Goal: Navigation & Orientation: Find specific page/section

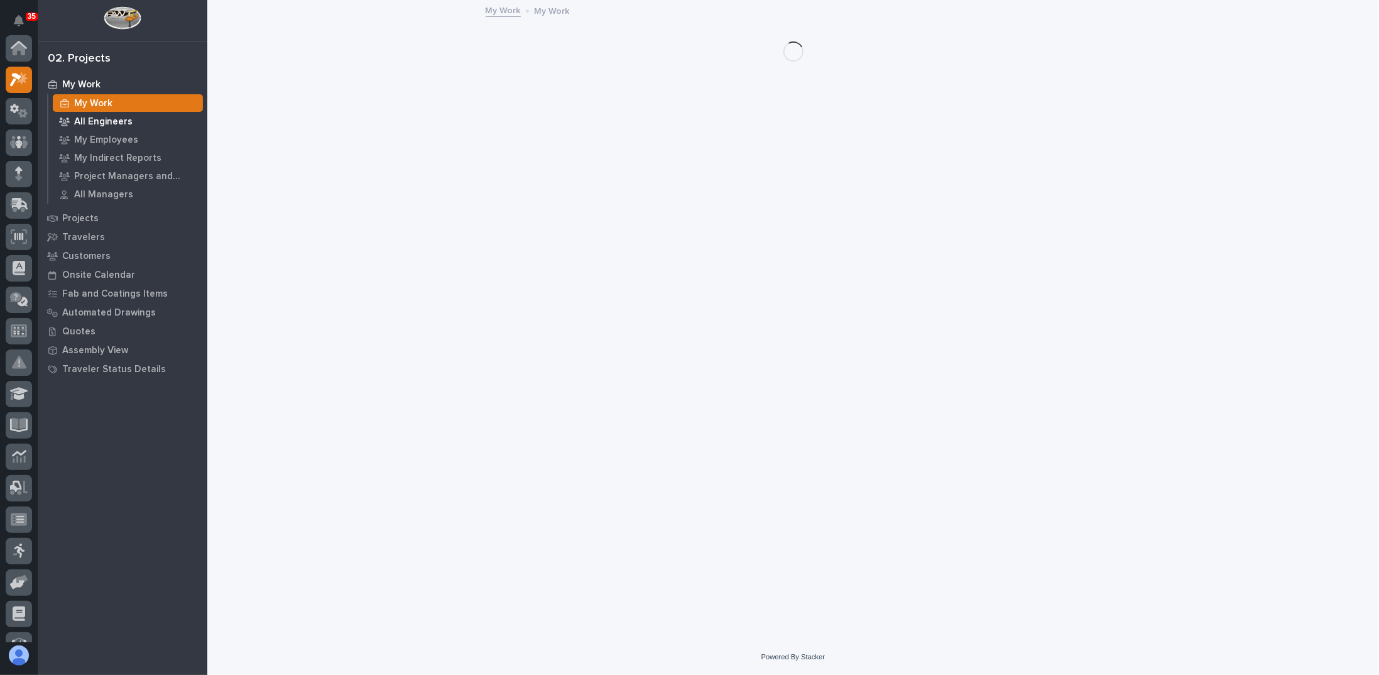
scroll to position [31, 0]
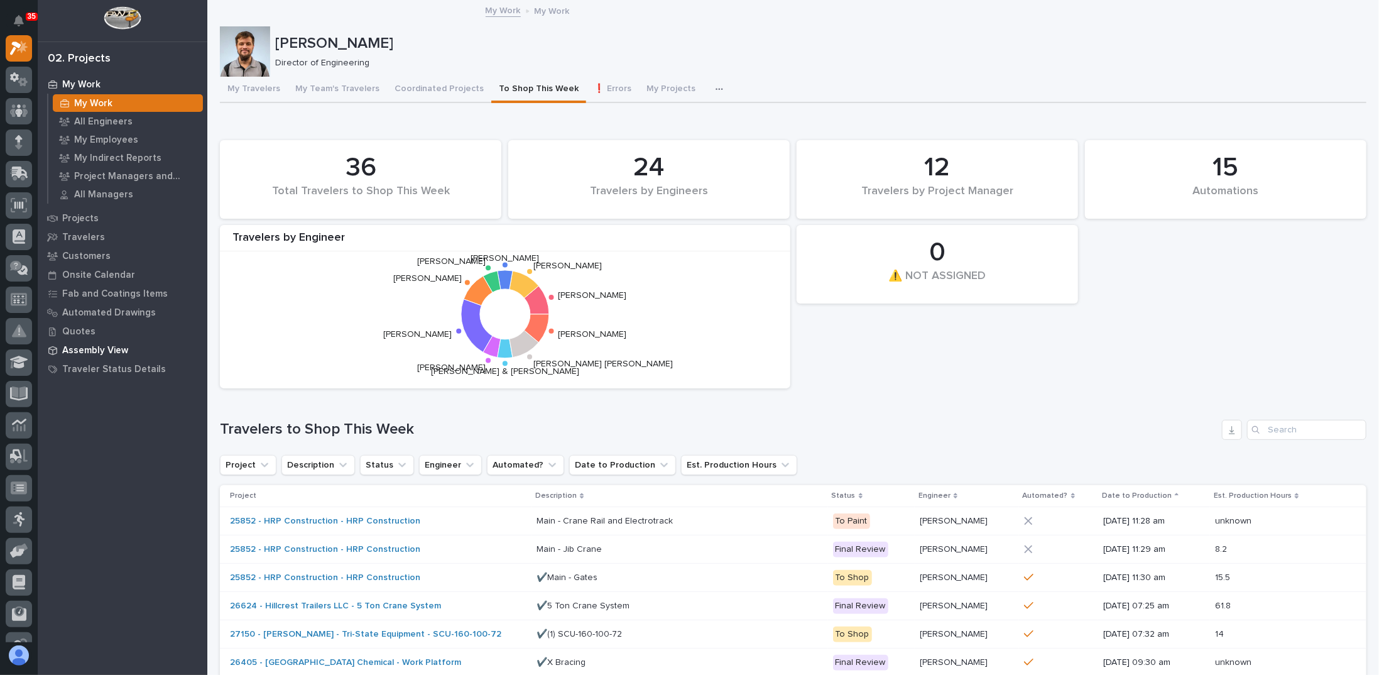
click at [87, 349] on p "Assembly View" at bounding box center [95, 350] width 66 height 11
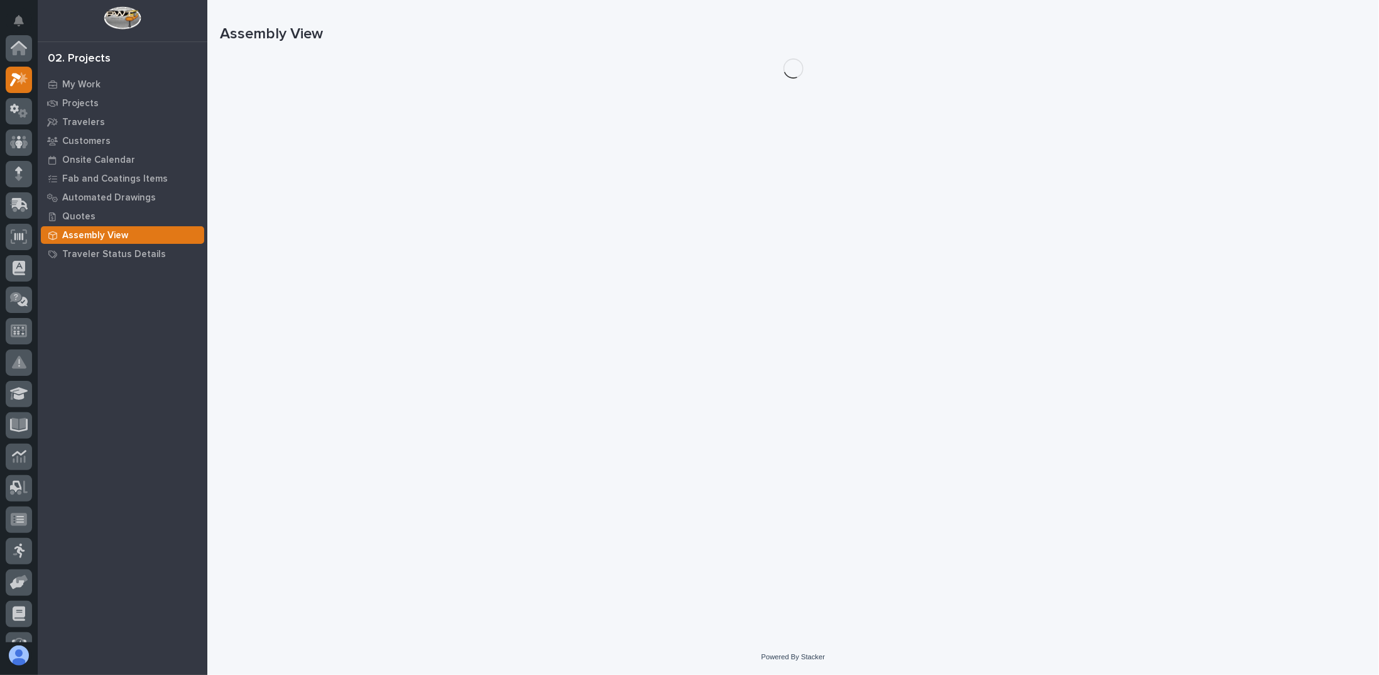
scroll to position [31, 0]
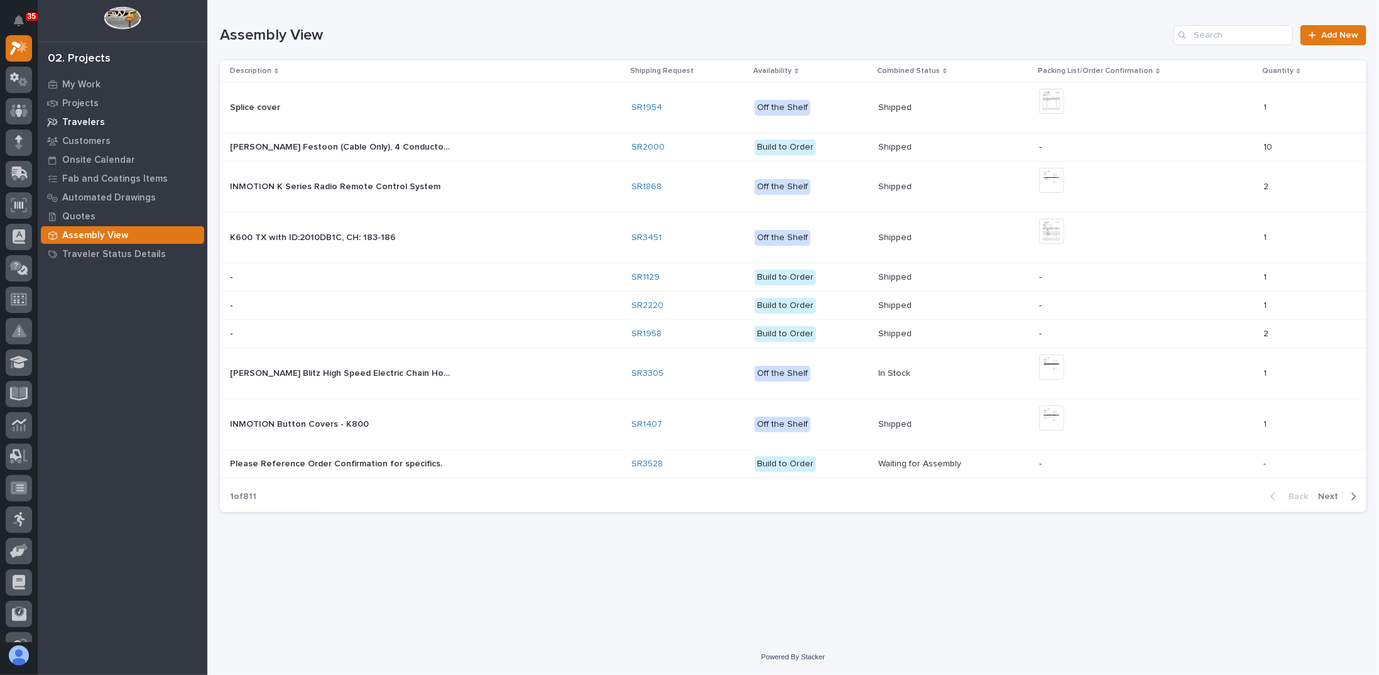
click at [79, 121] on p "Travelers" at bounding box center [83, 122] width 43 height 11
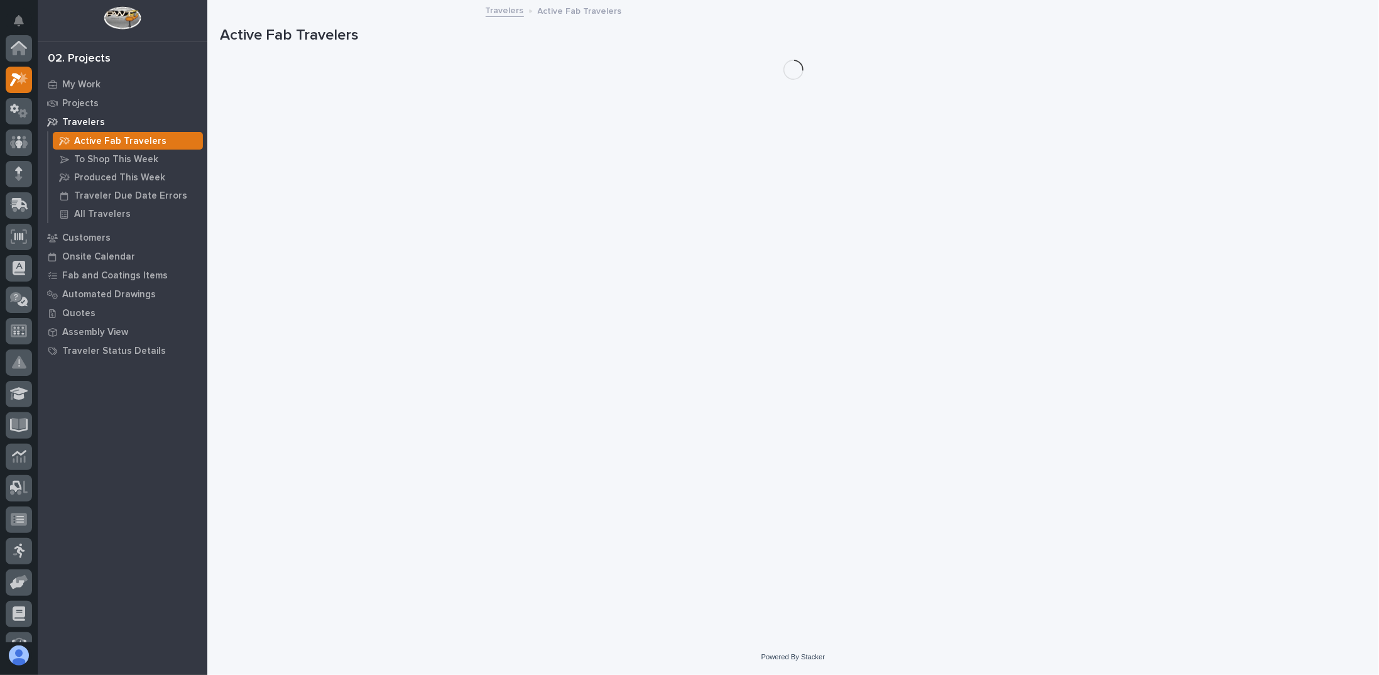
scroll to position [31, 0]
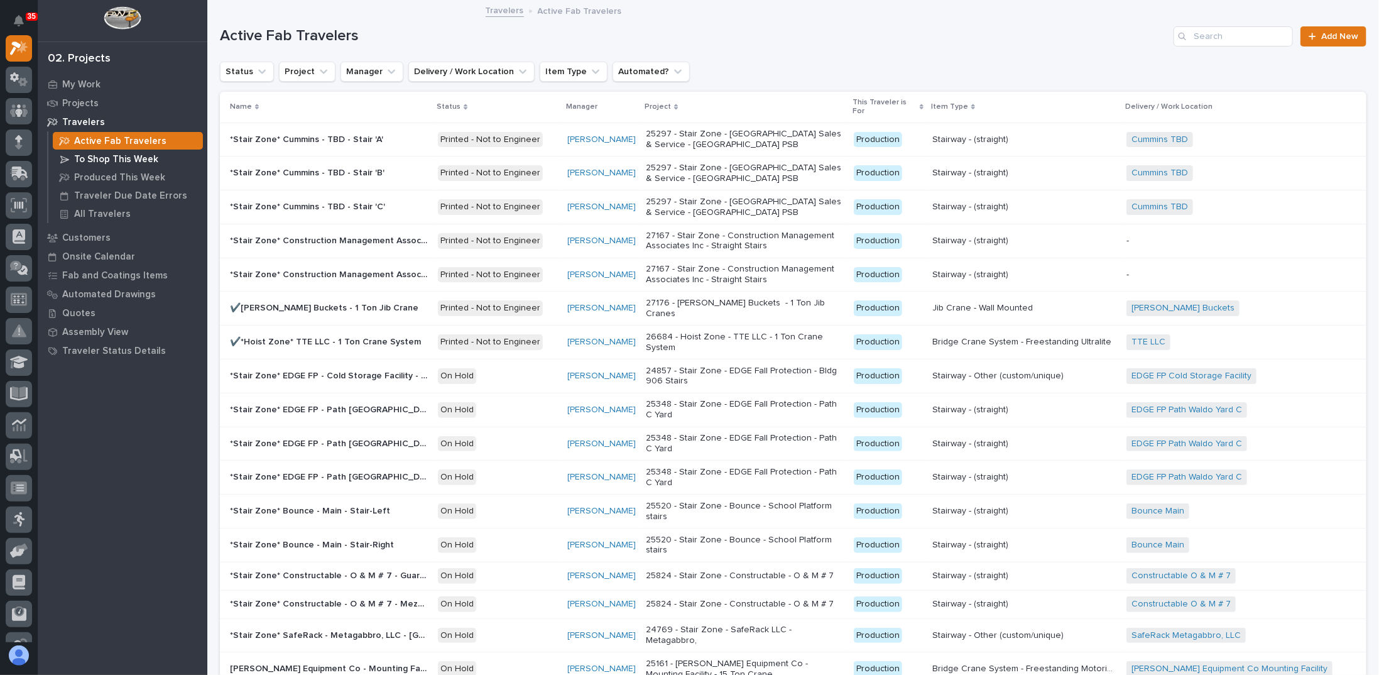
click at [122, 161] on p "To Shop This Week" at bounding box center [116, 159] width 84 height 11
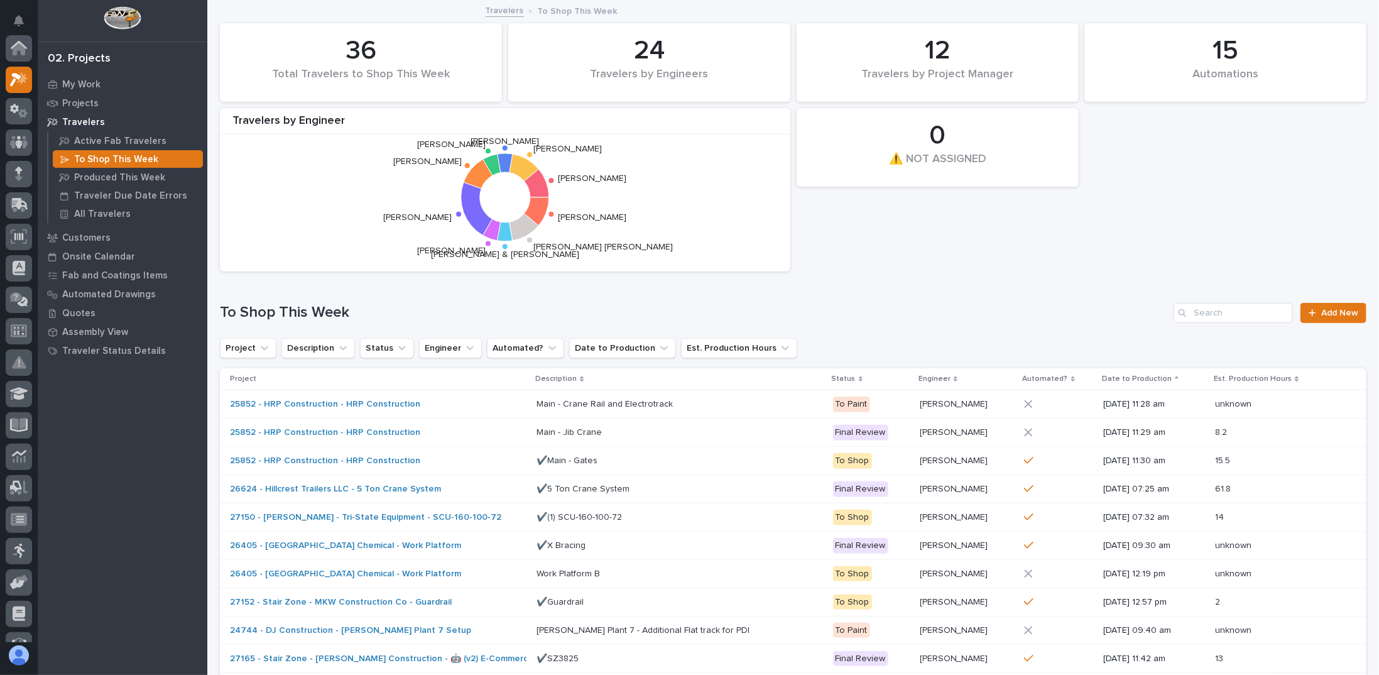
scroll to position [31, 0]
click at [119, 179] on p "Produced This Week" at bounding box center [119, 177] width 91 height 11
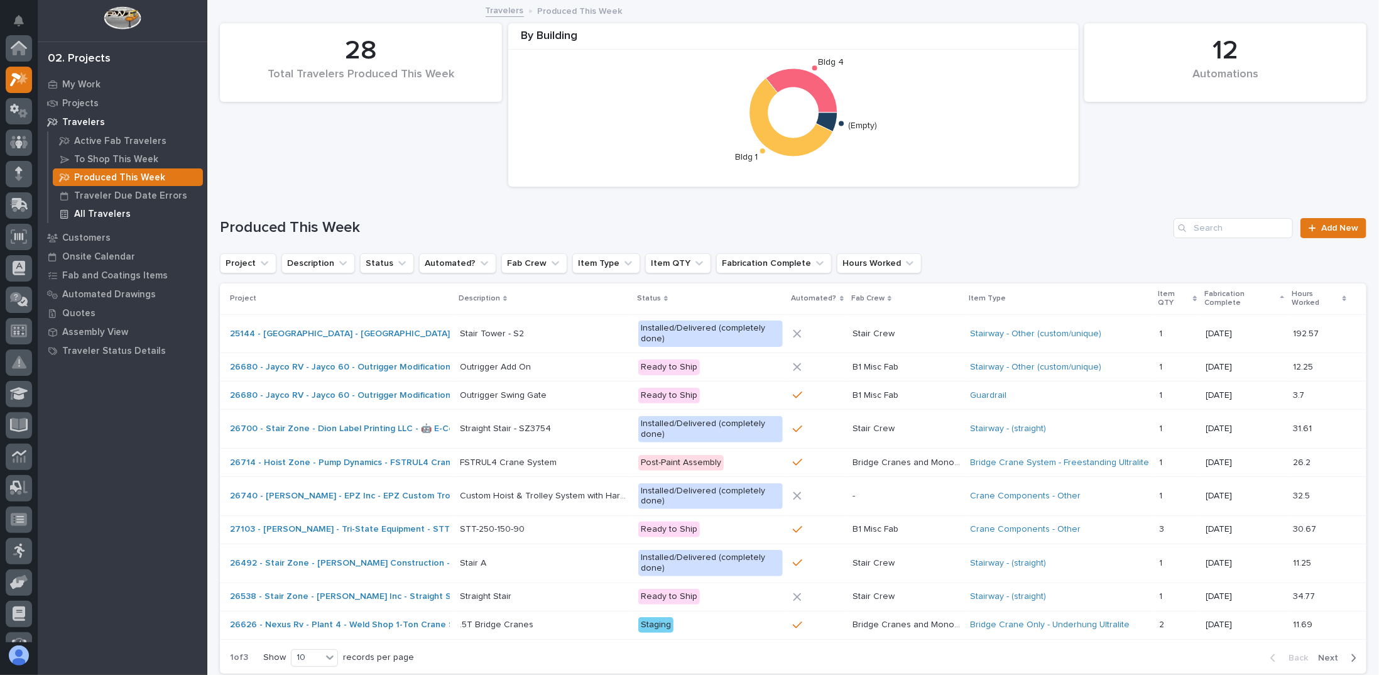
scroll to position [31, 0]
click at [544, 369] on p at bounding box center [544, 367] width 168 height 11
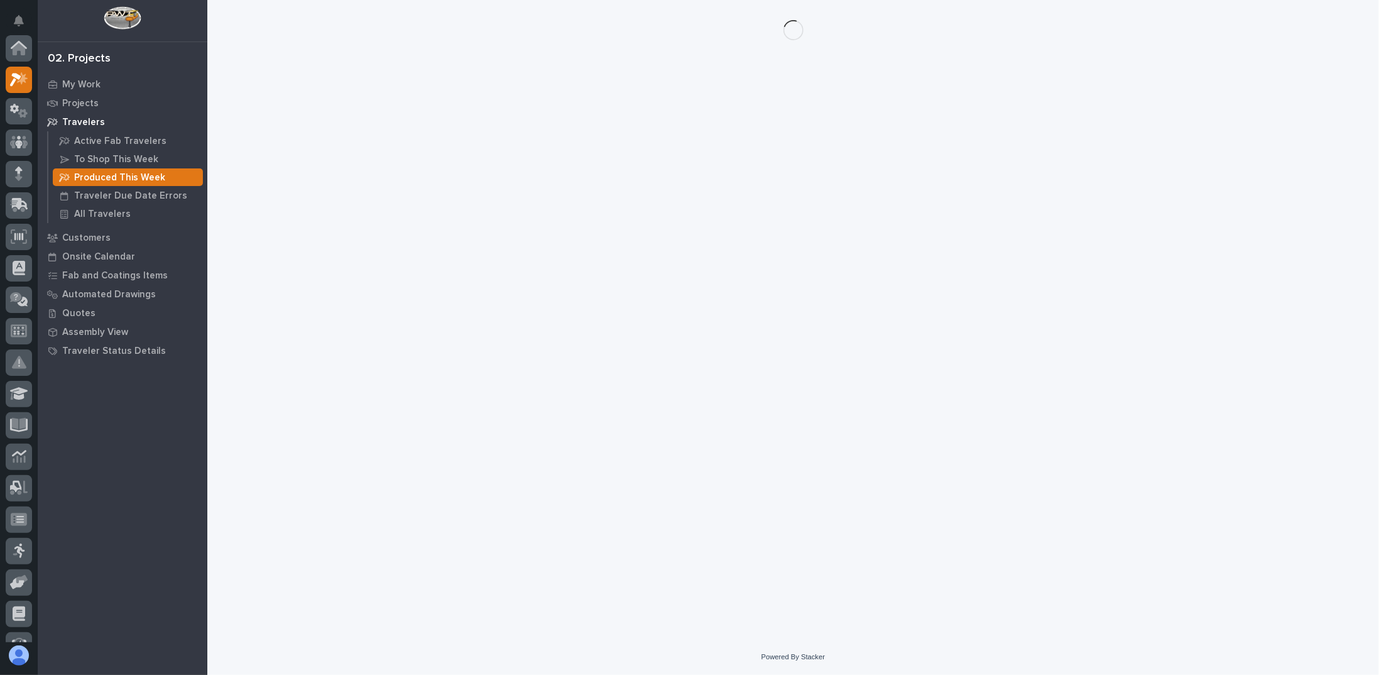
scroll to position [31, 0]
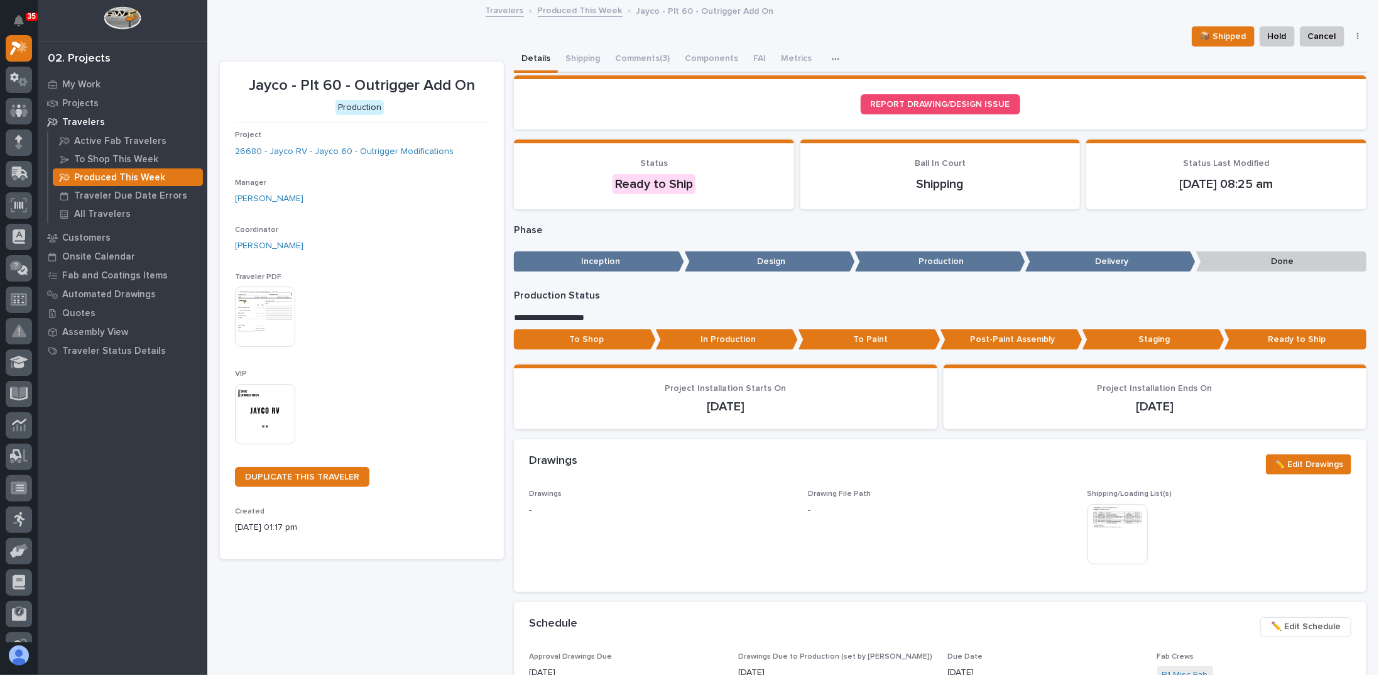
click at [278, 312] on img at bounding box center [265, 316] width 60 height 60
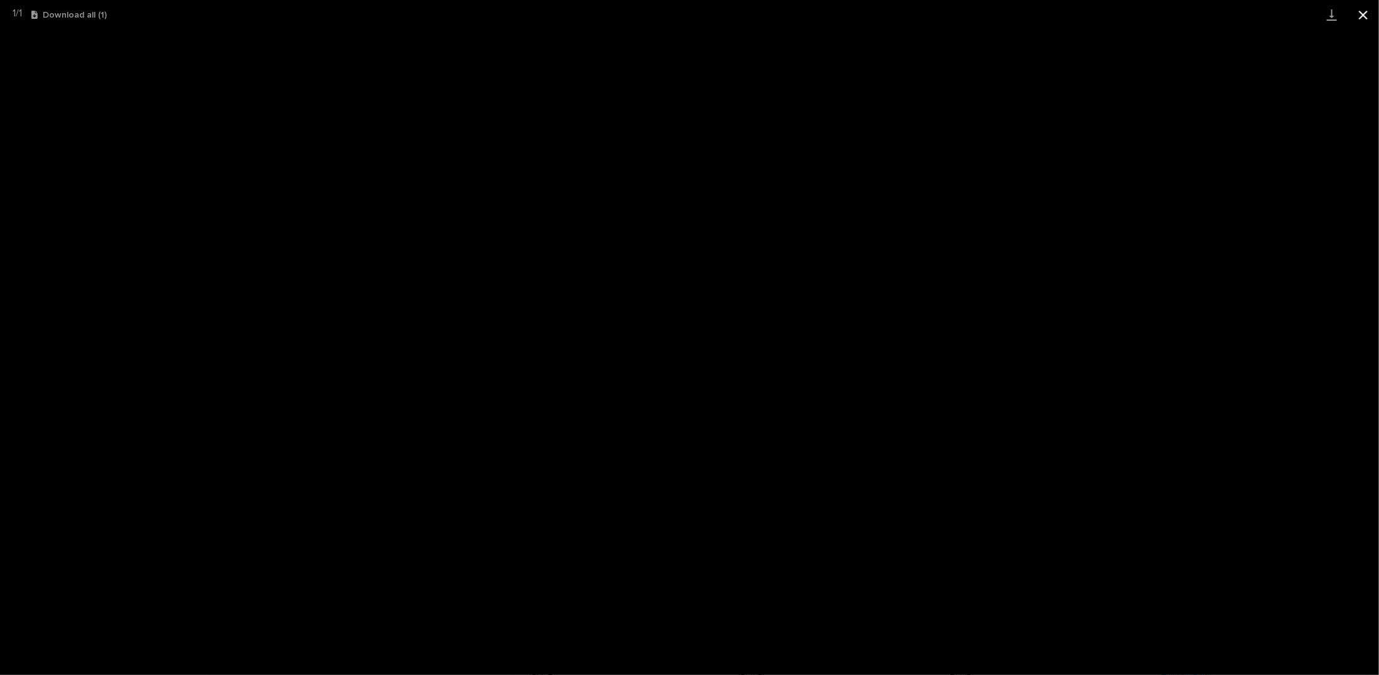
click at [1368, 16] on button "Close gallery" at bounding box center [1362, 15] width 31 height 30
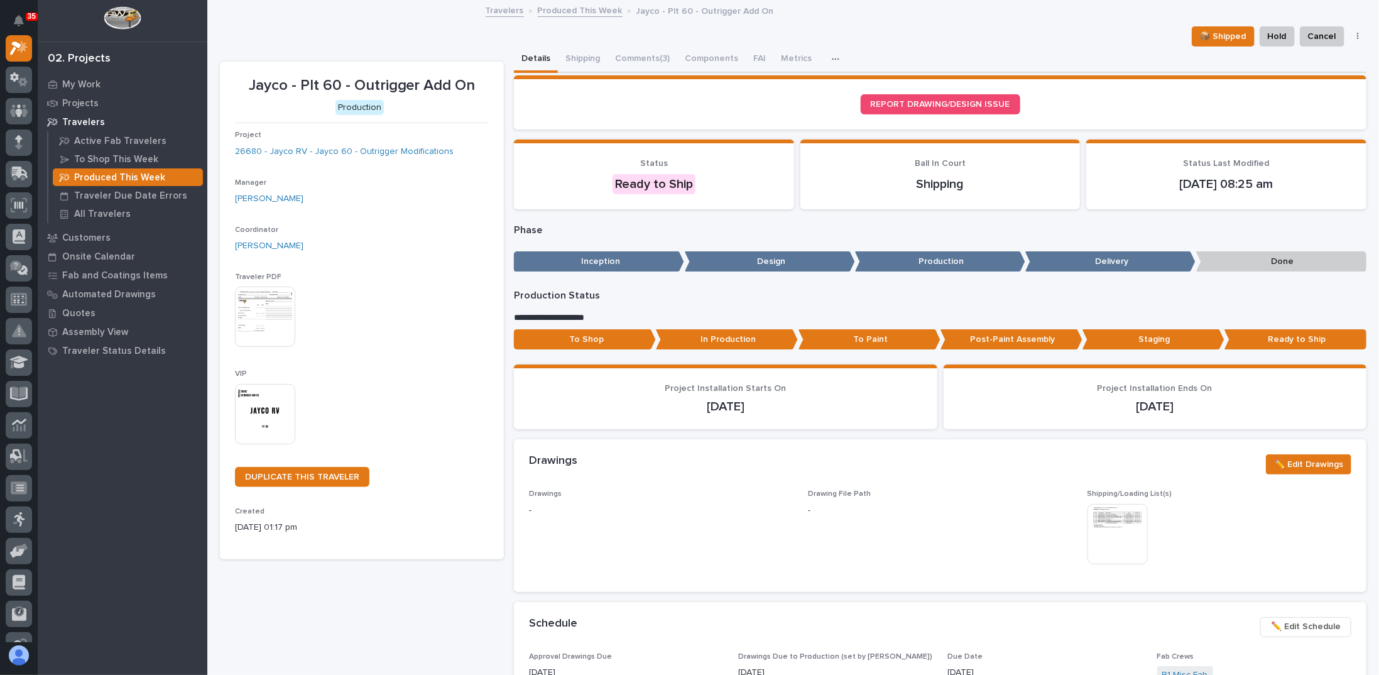
click at [1116, 528] on img at bounding box center [1117, 534] width 60 height 60
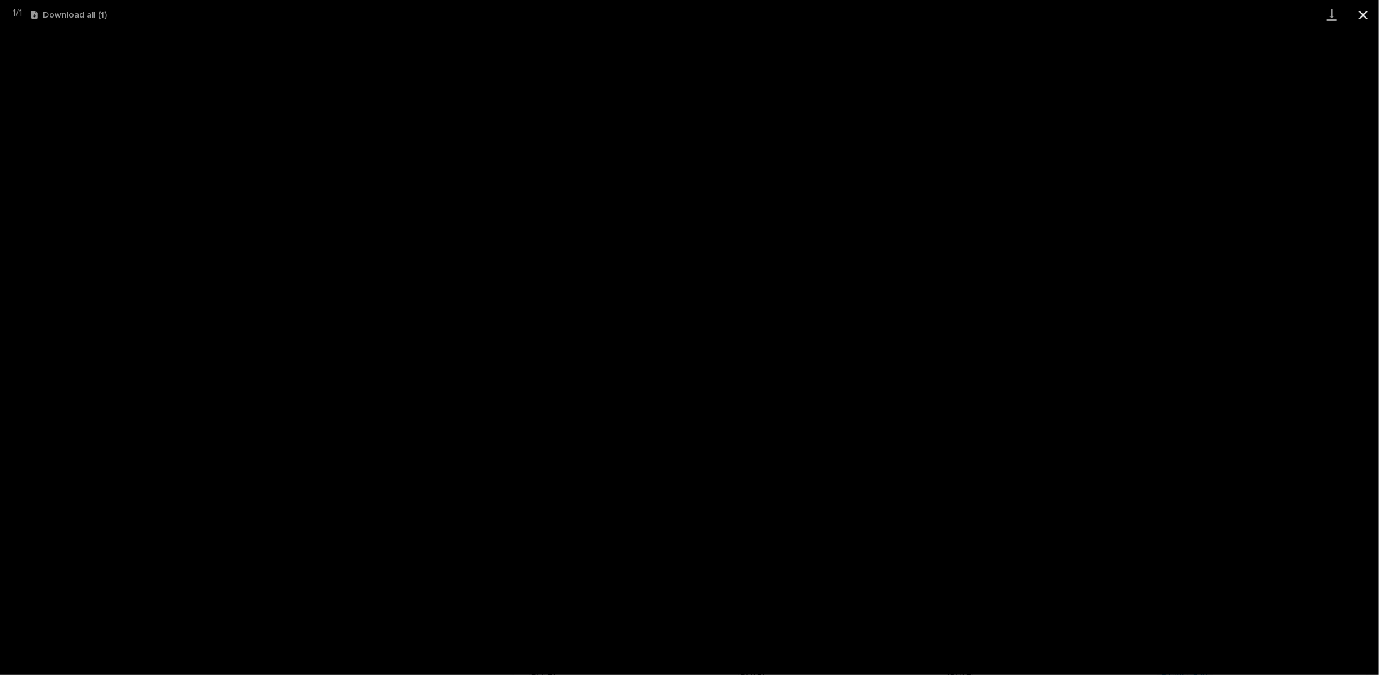
click at [1366, 13] on button "Close gallery" at bounding box center [1362, 15] width 31 height 30
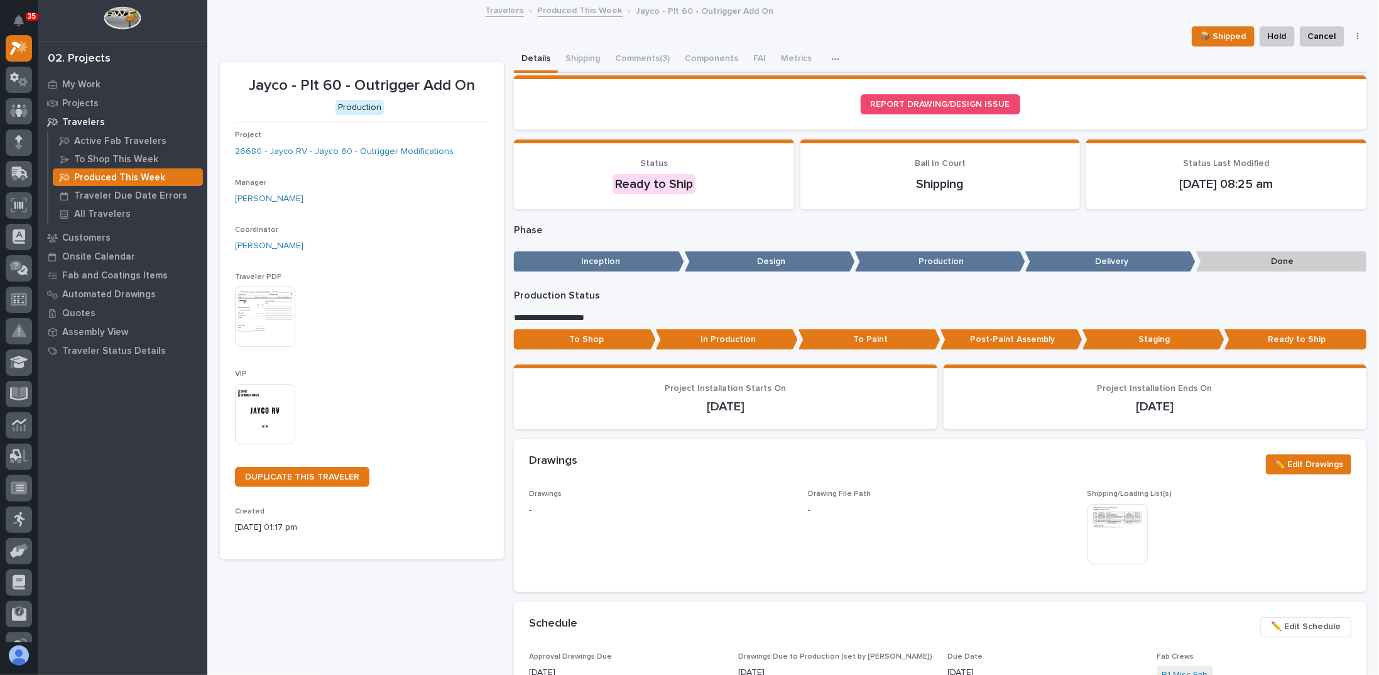
drag, startPoint x: 807, startPoint y: 305, endPoint x: 768, endPoint y: 316, distance: 40.5
click at [791, 311] on div "**********" at bounding box center [940, 322] width 852 height 65
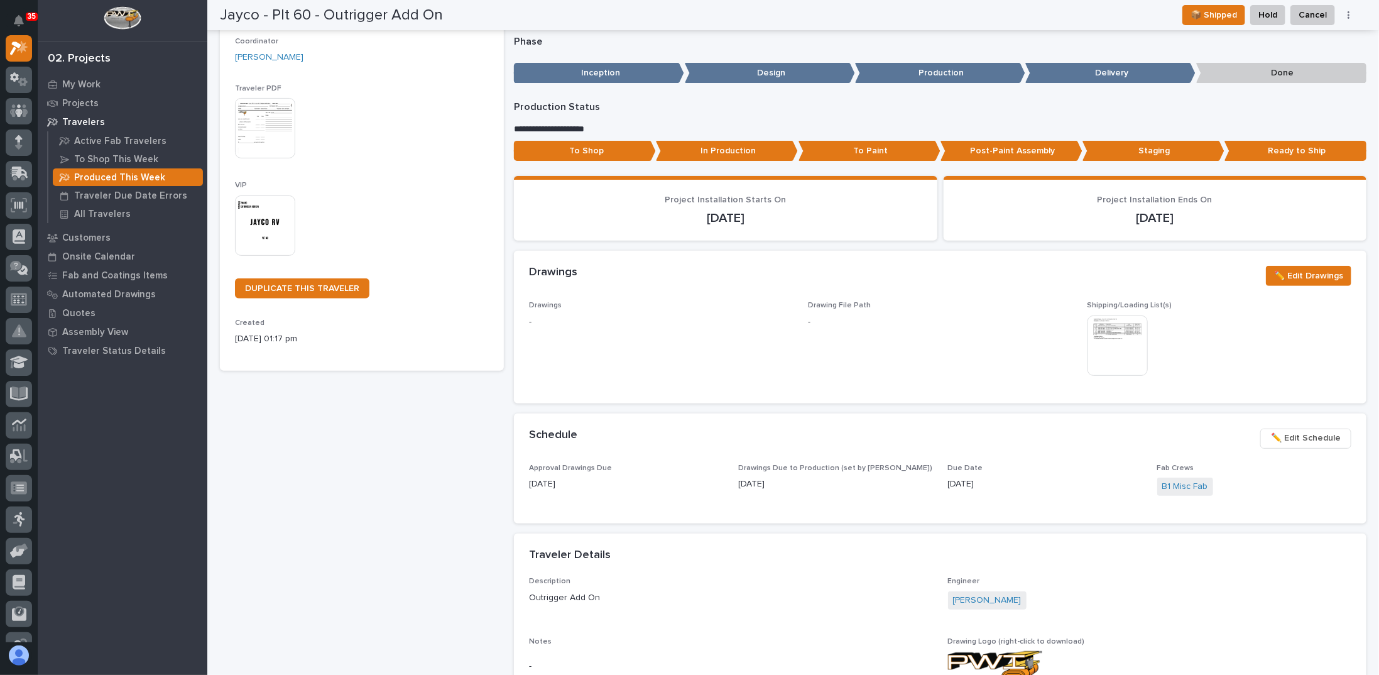
click at [402, 445] on div "Jayco - Plt 60 - Outrigger Add On Production Project 26680 - Jayco RV - Jayco 6…" at bounding box center [362, 529] width 284 height 1313
